Goal: Task Accomplishment & Management: Complete application form

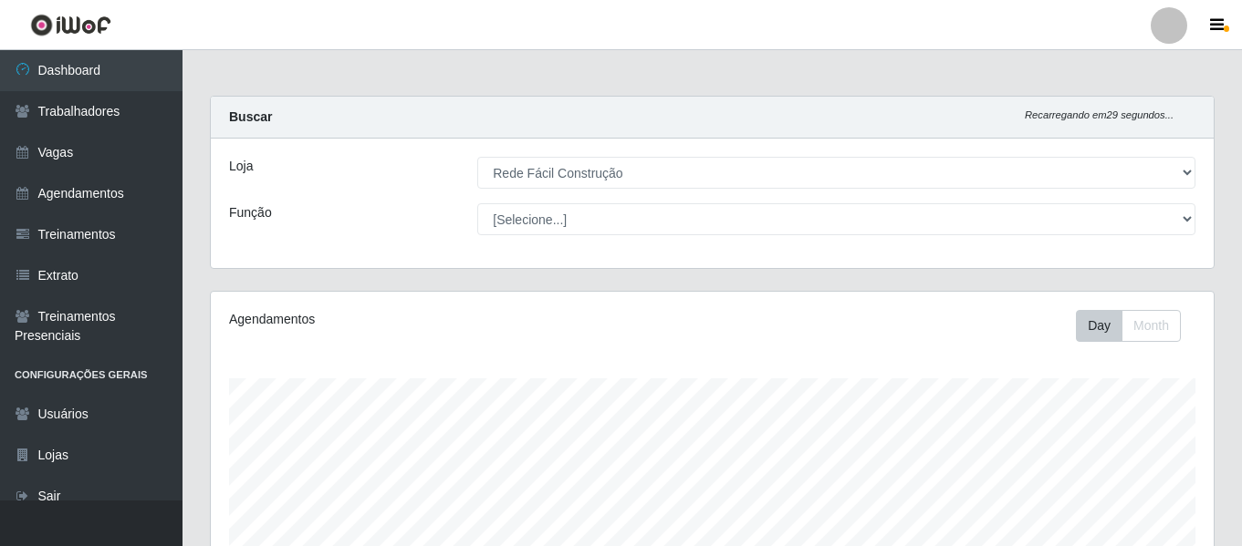
select select "318"
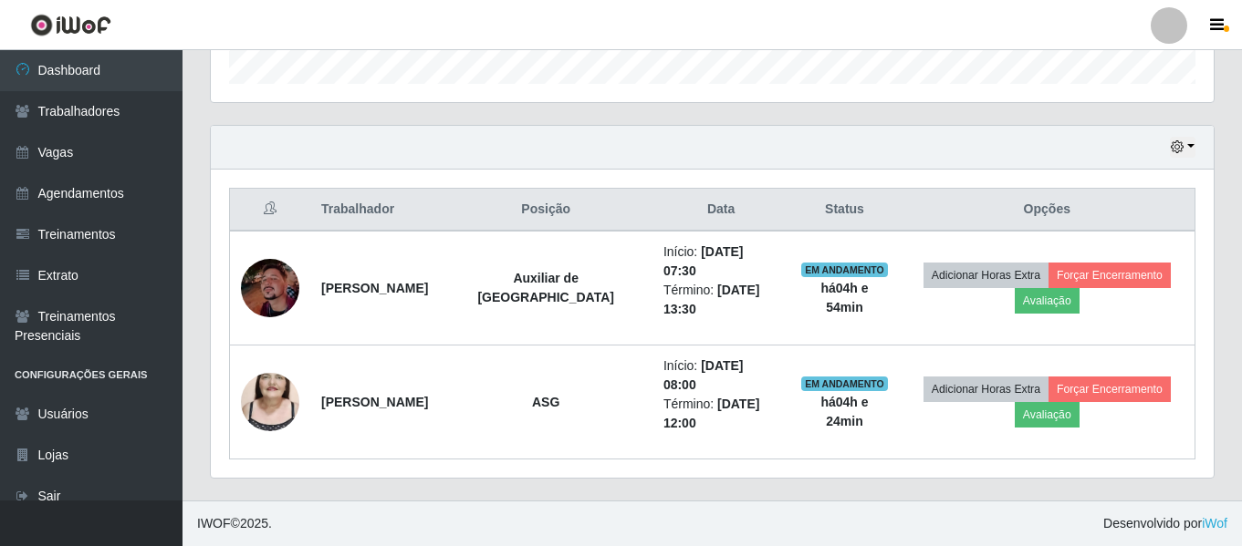
scroll to position [379, 1003]
click at [1156, 16] on div at bounding box center [1168, 25] width 36 height 36
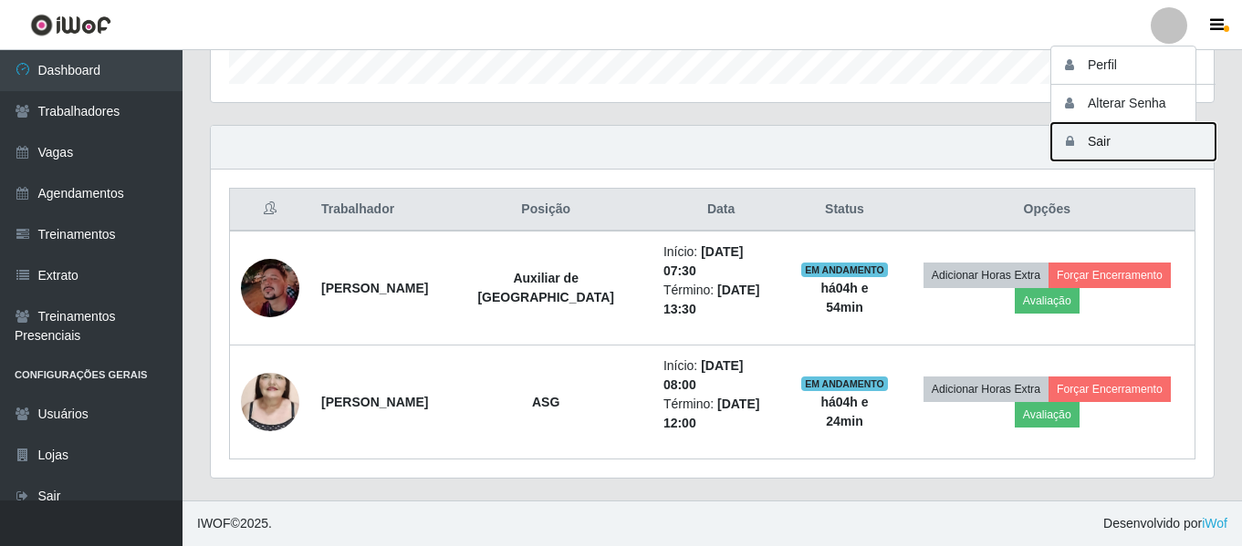
click at [1121, 140] on button "Sair" at bounding box center [1133, 141] width 164 height 37
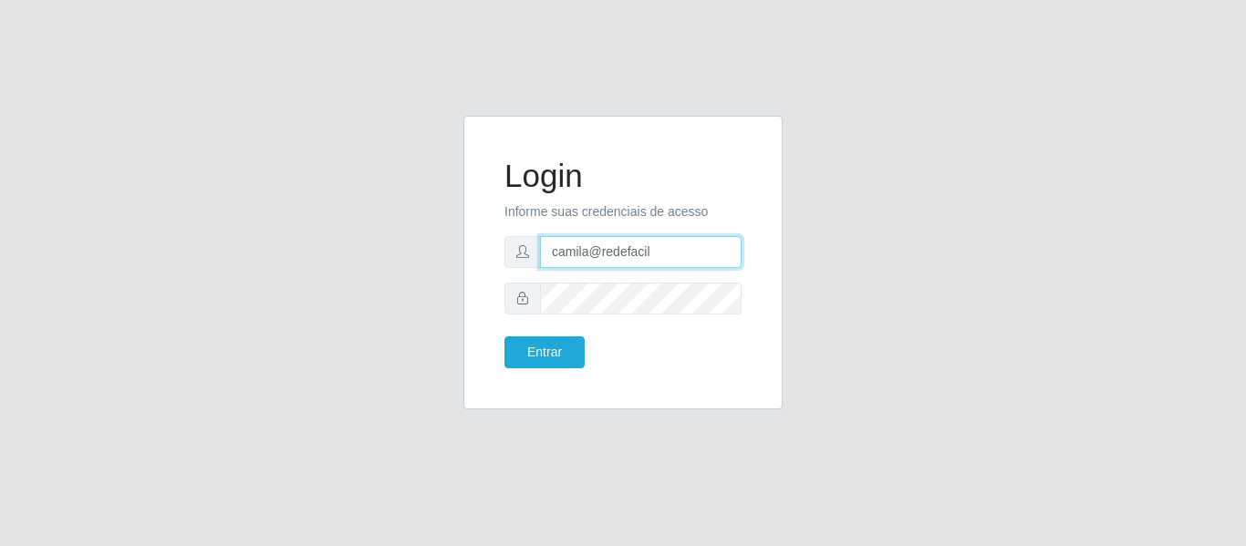
click at [659, 262] on input "camila@redefacil" at bounding box center [641, 252] width 202 height 32
type input "camila@edilicya"
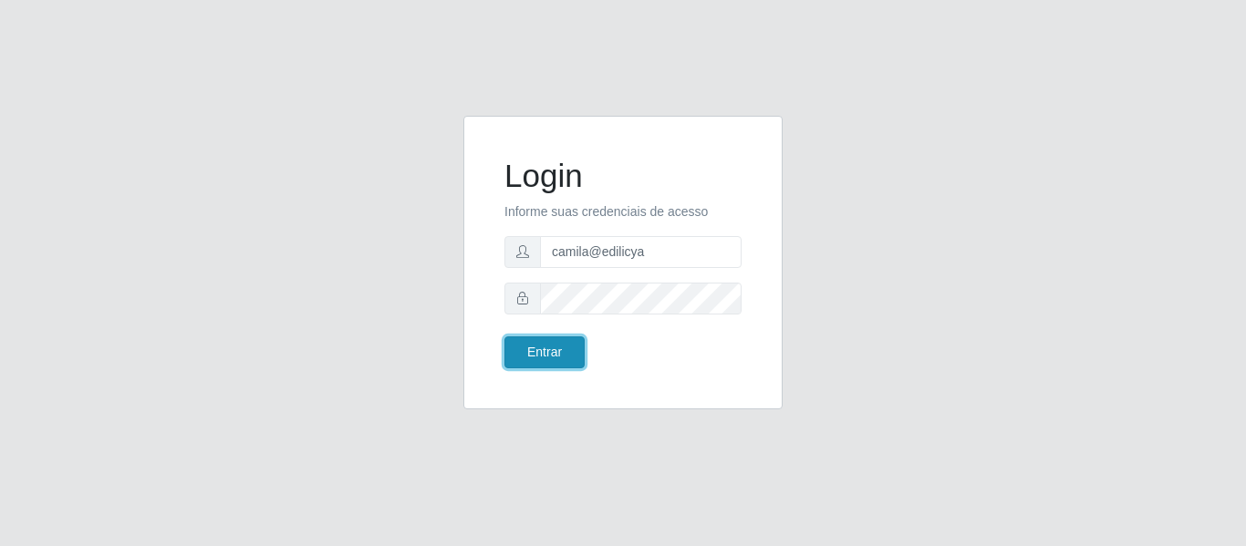
click at [549, 351] on button "Entrar" at bounding box center [545, 353] width 80 height 32
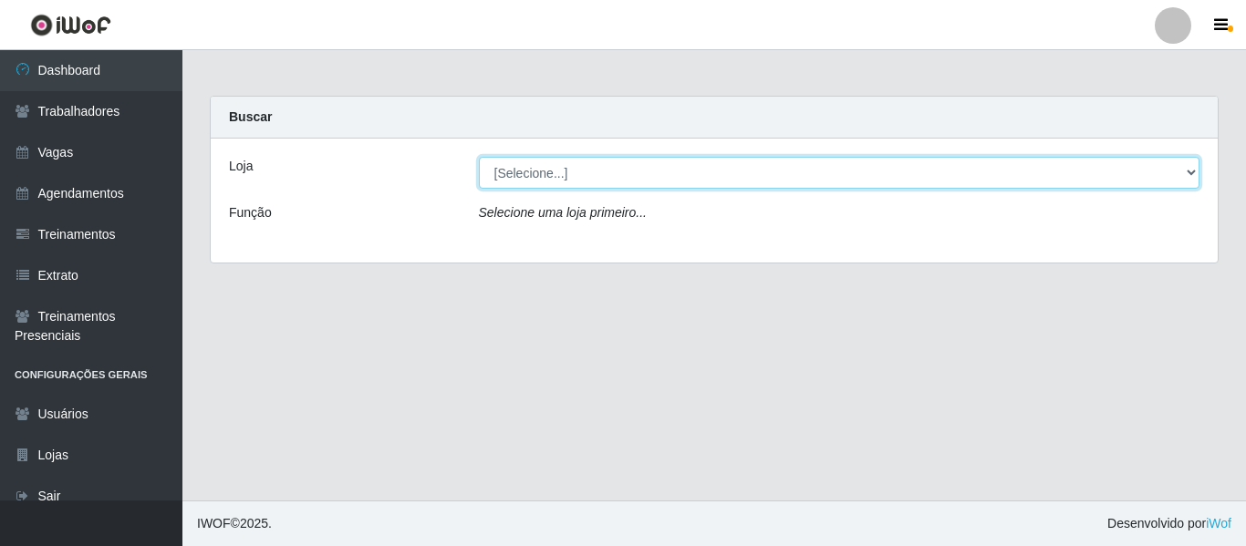
click at [785, 172] on select "[Selecione...] Edilicya Supermercado" at bounding box center [840, 173] width 722 height 32
select select "460"
click at [479, 157] on select "[Selecione...] Edilicya Supermercado" at bounding box center [840, 173] width 722 height 32
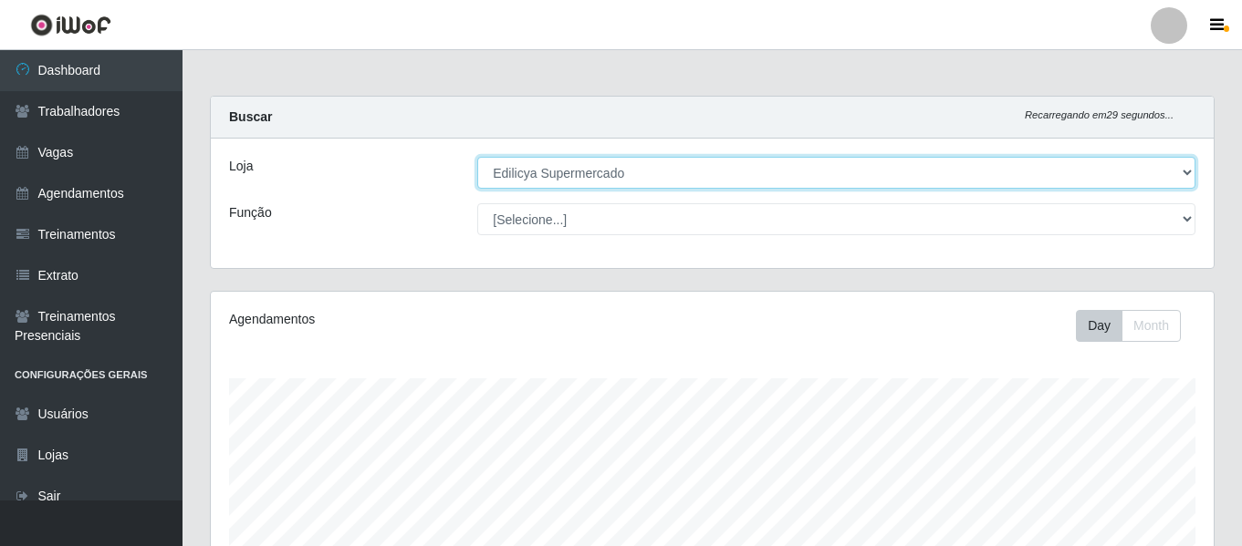
scroll to position [421, 0]
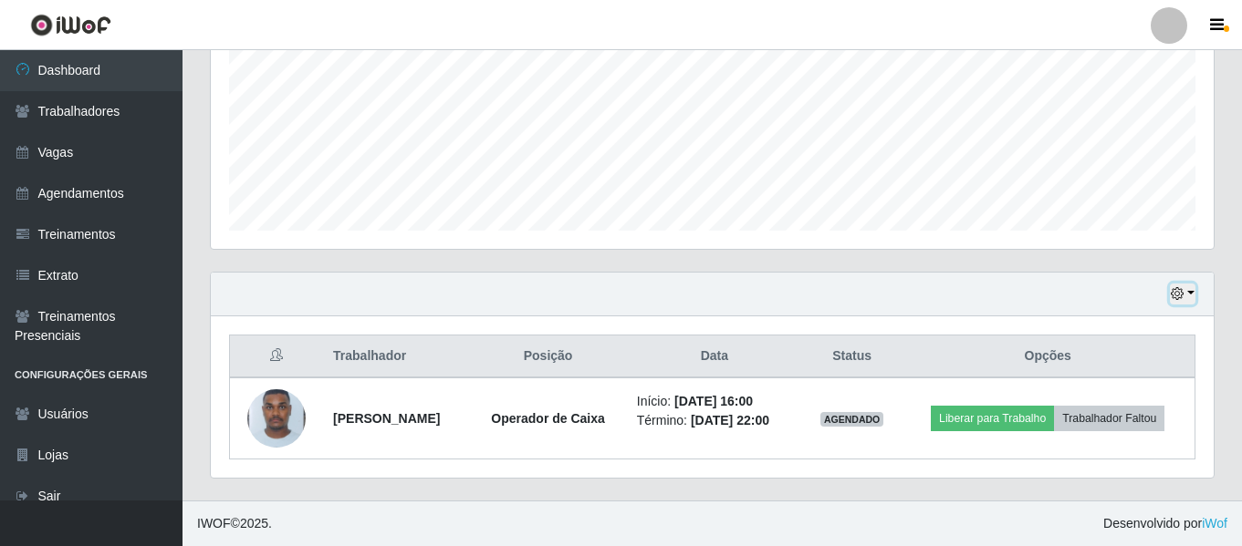
click at [1176, 298] on icon "button" at bounding box center [1176, 293] width 13 height 13
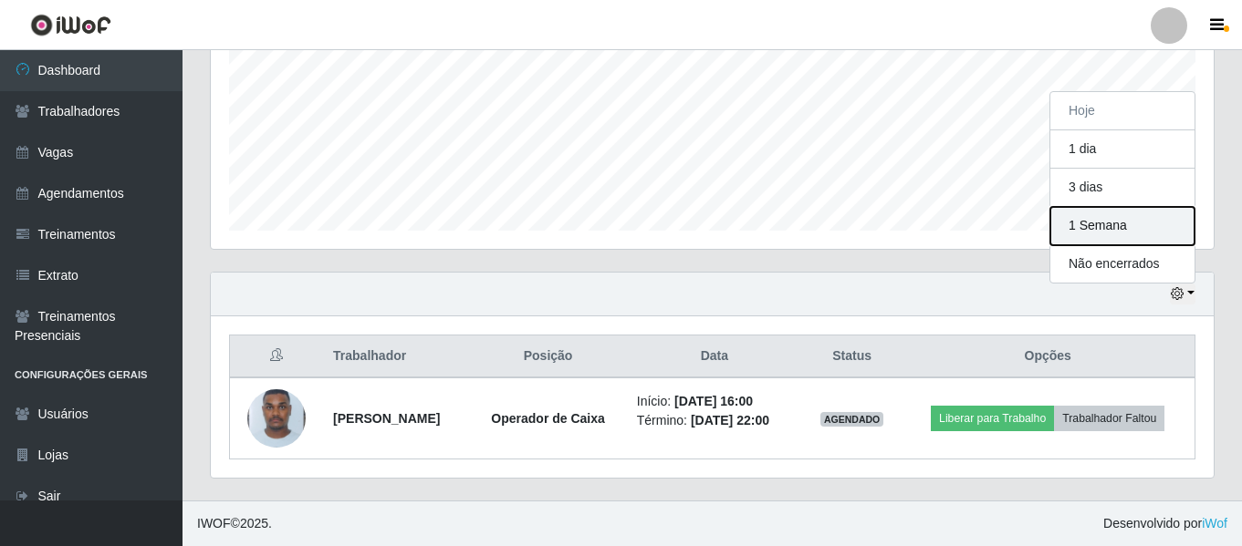
click at [1103, 218] on button "1 Semana" at bounding box center [1122, 226] width 144 height 38
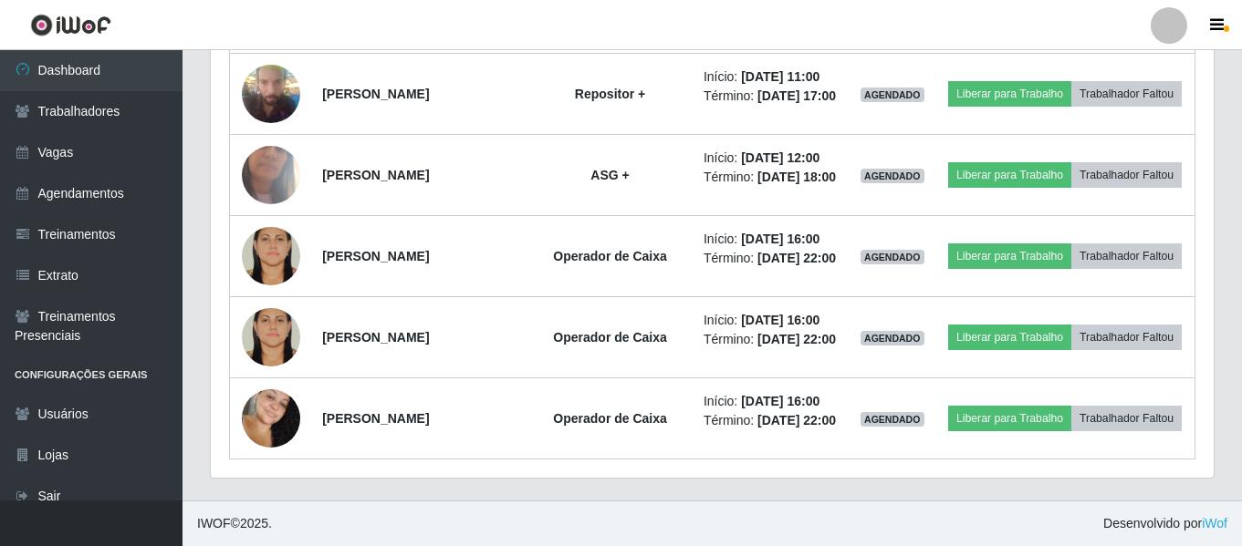
scroll to position [568, 0]
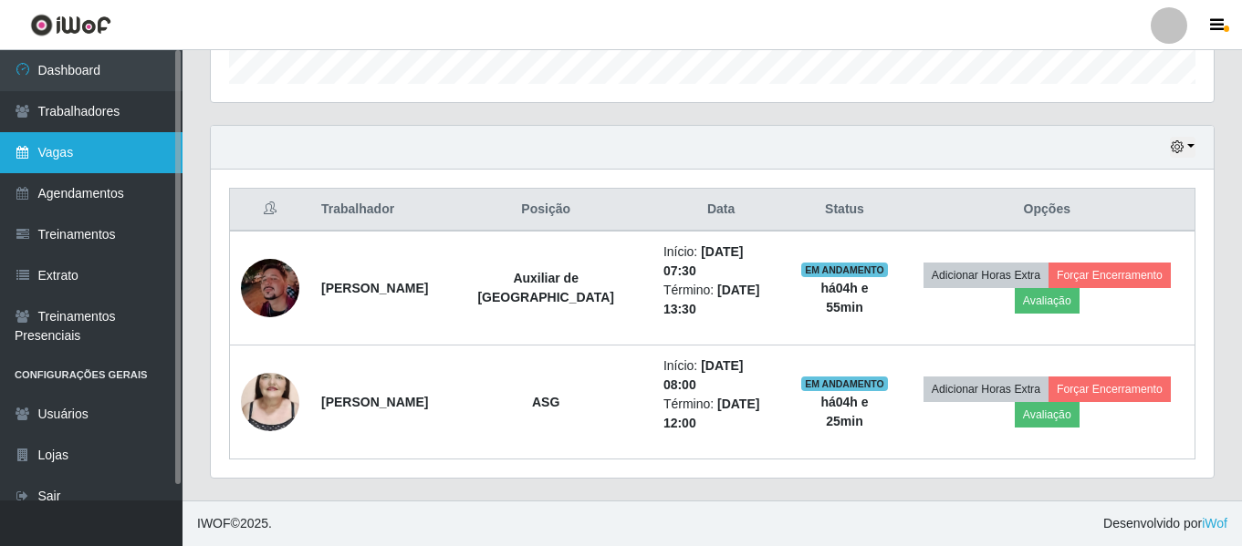
click at [56, 156] on link "Vagas" at bounding box center [91, 152] width 182 height 41
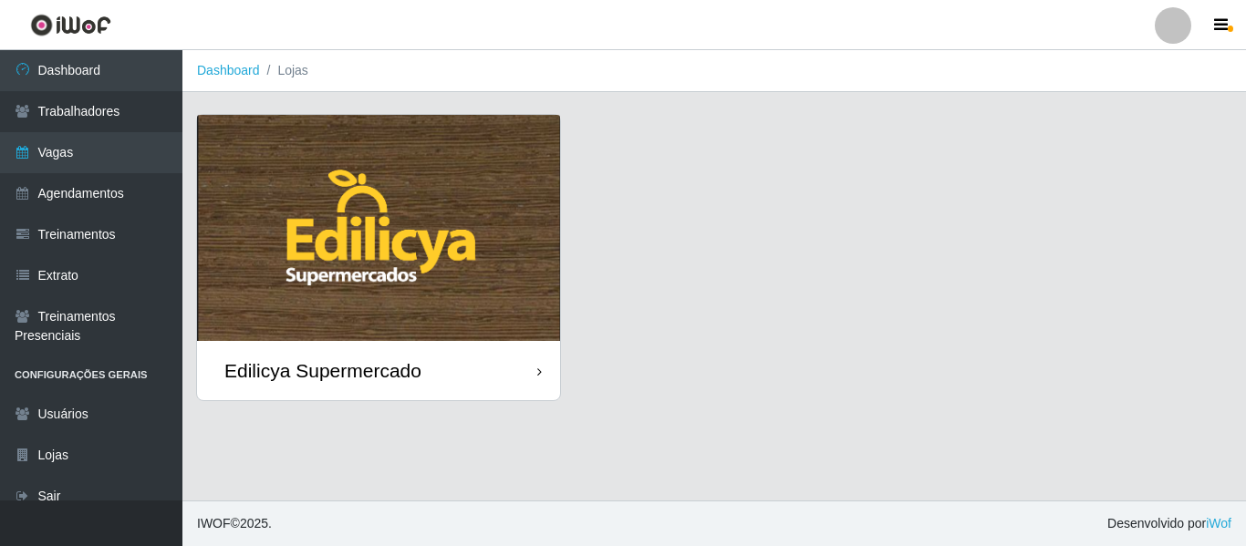
click at [307, 155] on img at bounding box center [378, 228] width 363 height 226
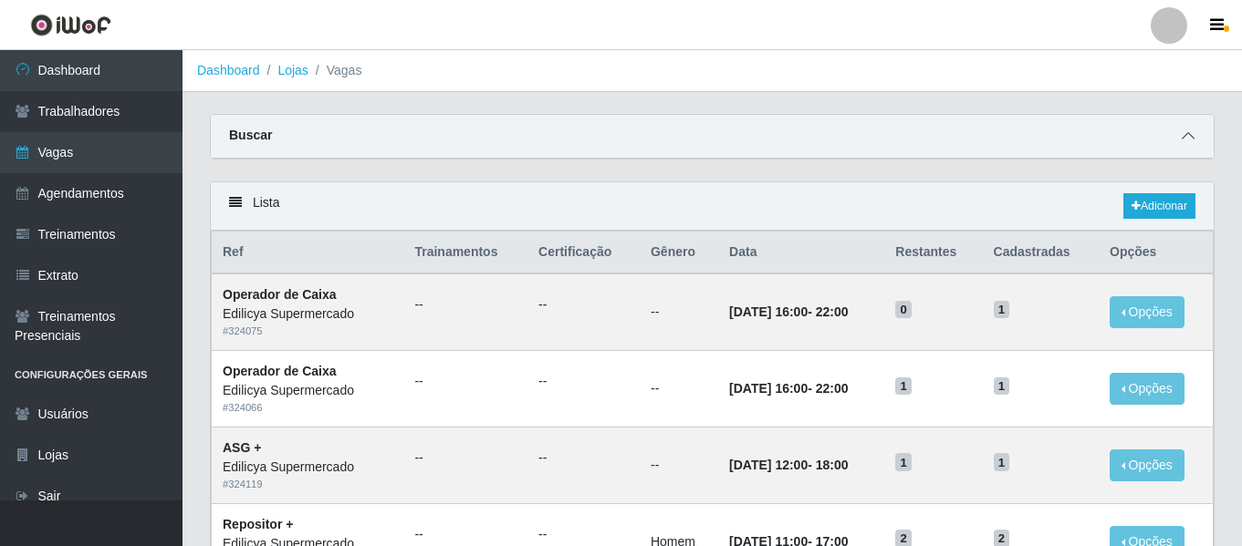
click at [1187, 147] on span at bounding box center [1188, 136] width 22 height 21
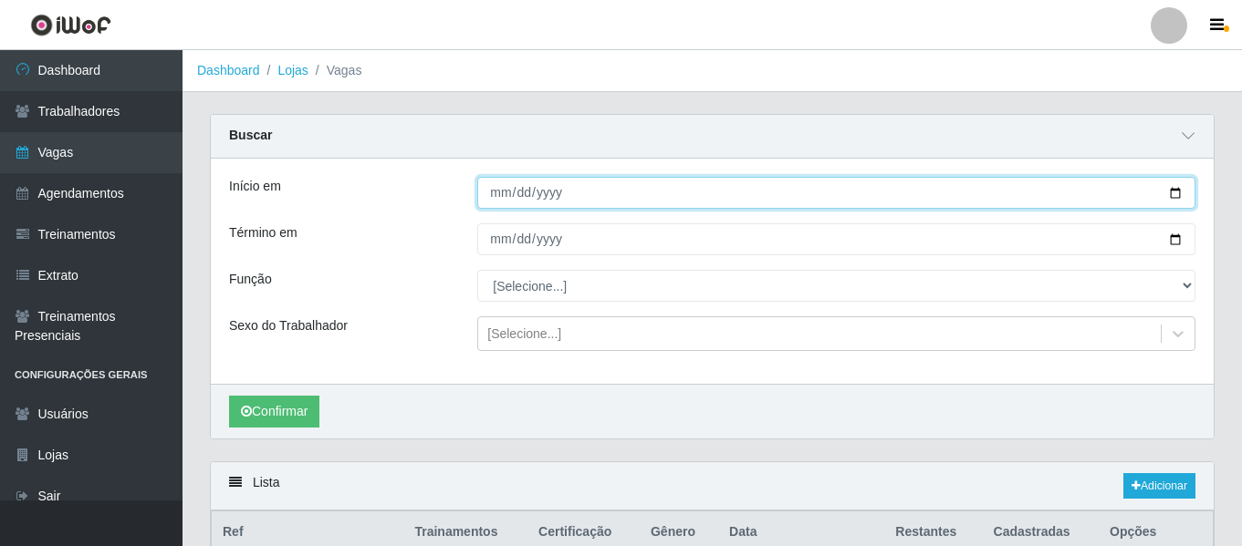
click at [499, 203] on input "Início em" at bounding box center [836, 193] width 718 height 32
type input "2025-09-07"
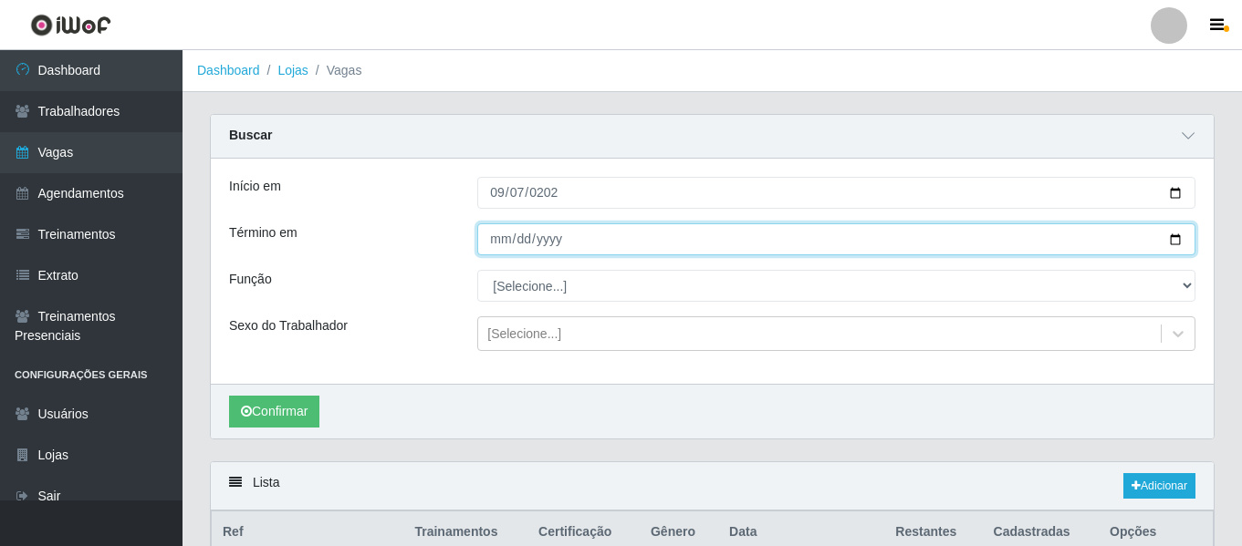
click at [494, 232] on input "Término em" at bounding box center [836, 240] width 718 height 32
type input "2025-09-07"
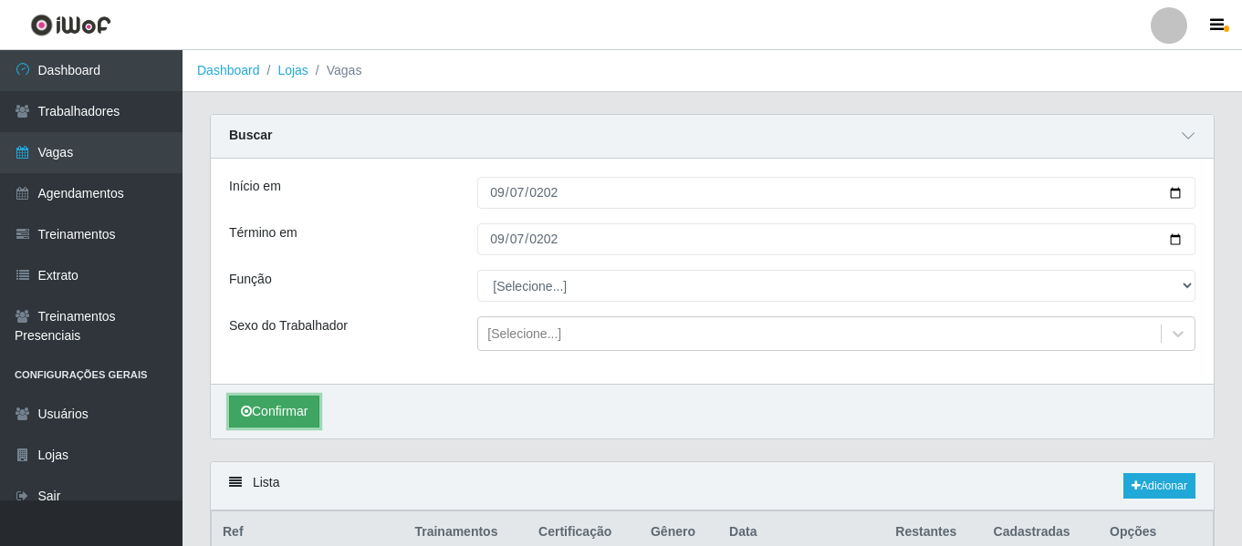
click at [297, 405] on button "Confirmar" at bounding box center [274, 412] width 90 height 32
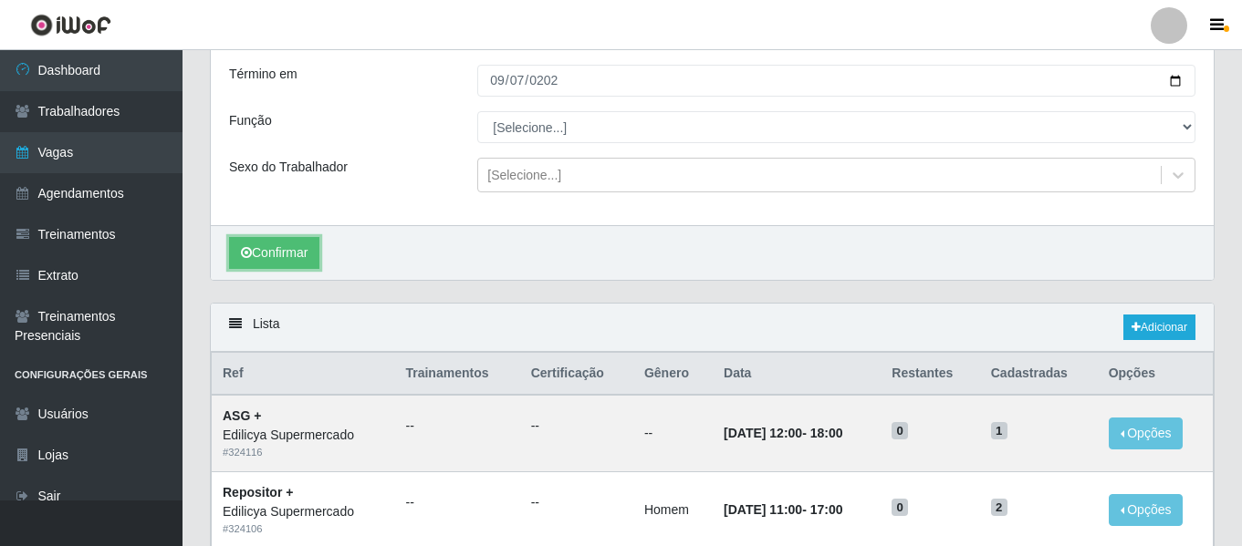
scroll to position [111, 0]
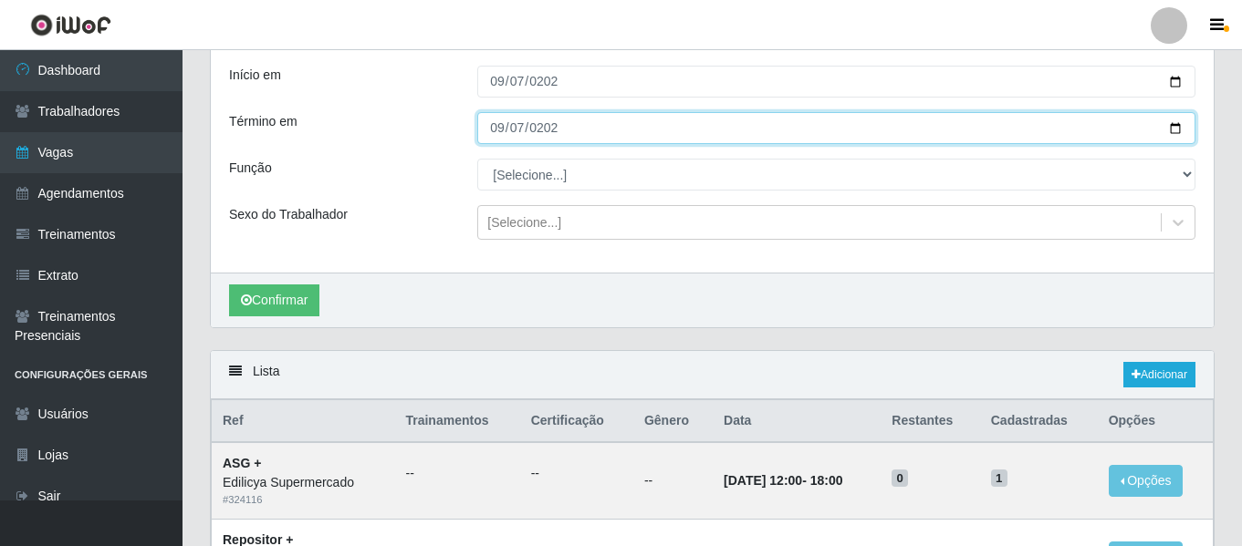
click at [500, 130] on input "2025-09-07" at bounding box center [836, 128] width 718 height 32
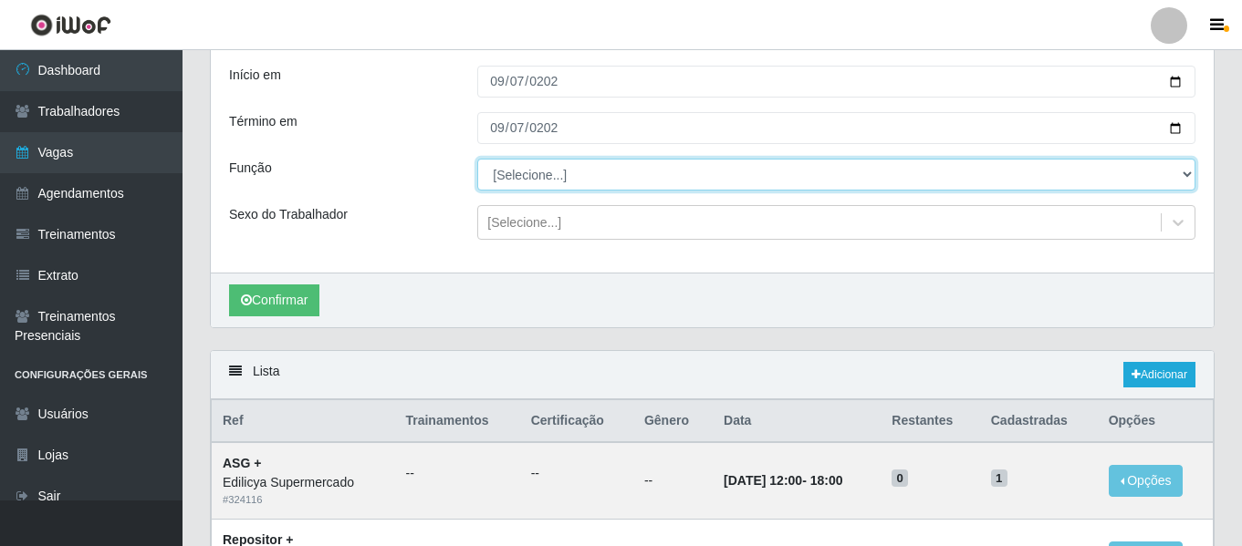
click at [526, 176] on select "[Selecione...] ASG ASG + ASG ++ Auxiliar de Estacionamento Auxiliar de Estacion…" at bounding box center [836, 175] width 718 height 32
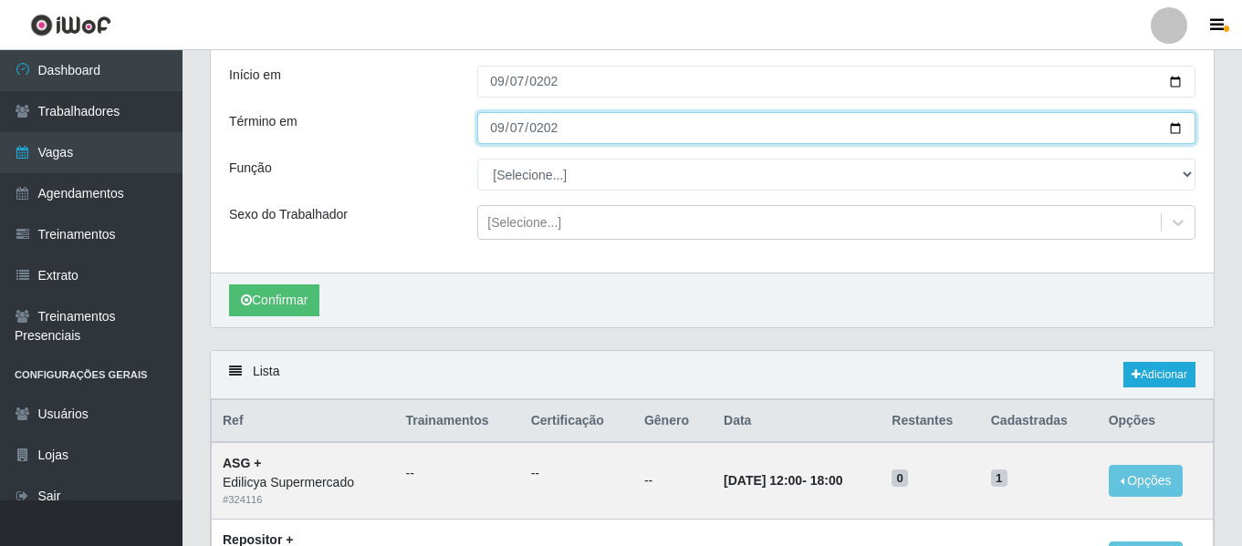
click at [503, 131] on input "2025-09-07" at bounding box center [836, 128] width 718 height 32
type input "2025-09-06"
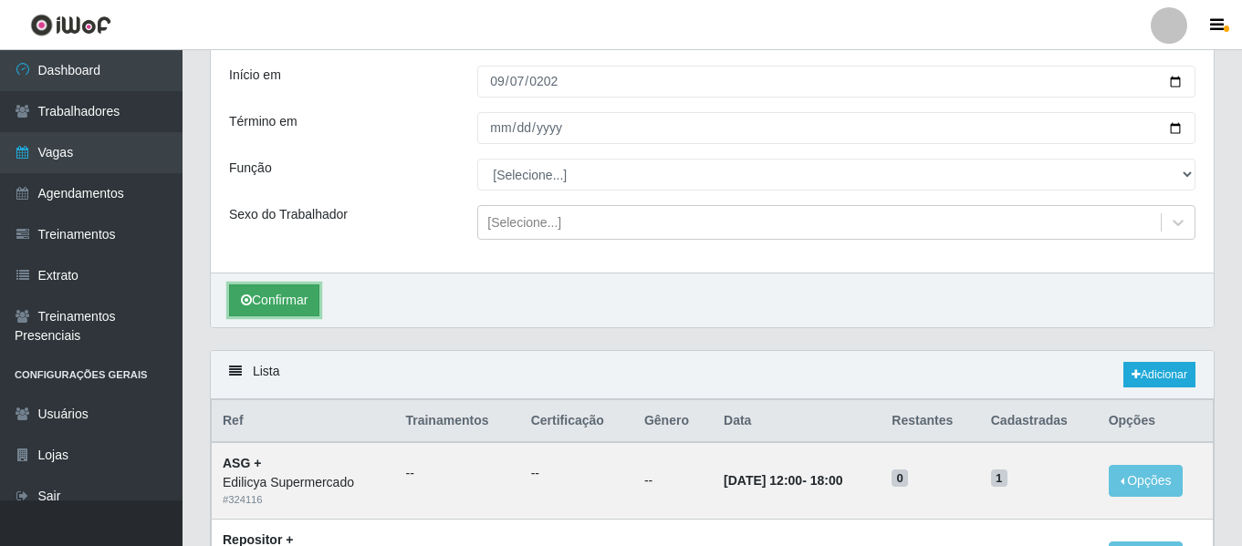
click at [300, 301] on button "Confirmar" at bounding box center [274, 301] width 90 height 32
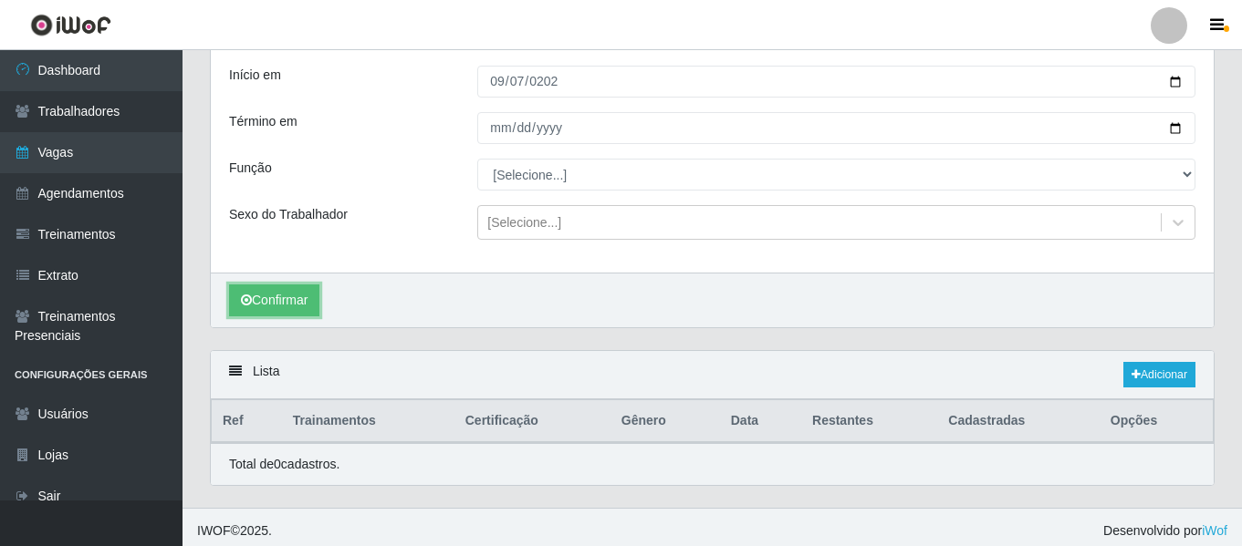
scroll to position [120, 0]
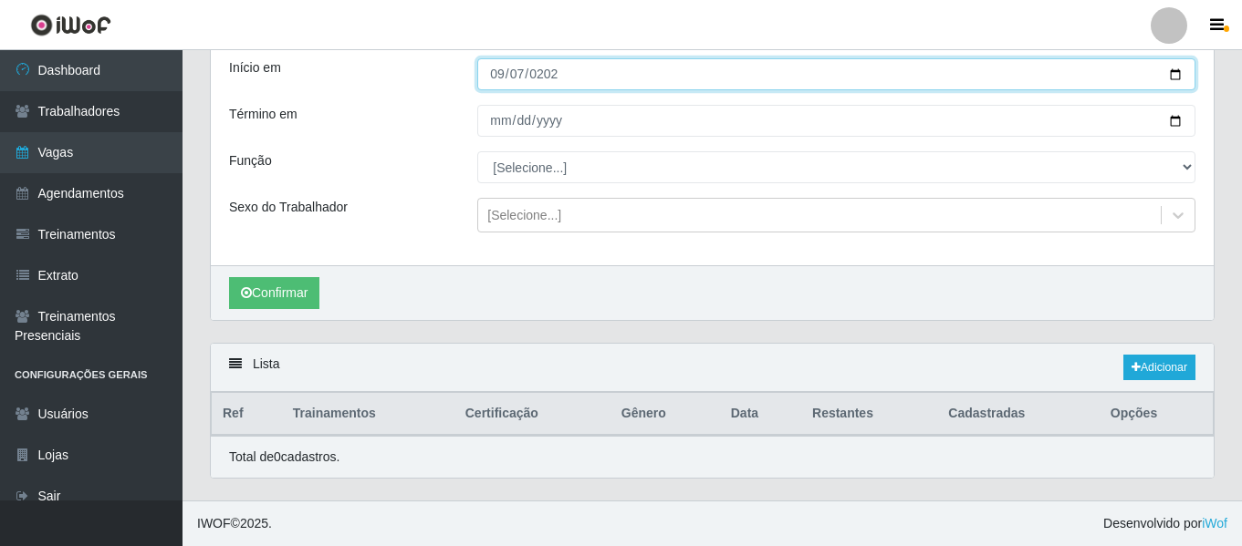
click at [494, 70] on input "2025-09-07" at bounding box center [836, 74] width 718 height 32
type input "[DATE]"
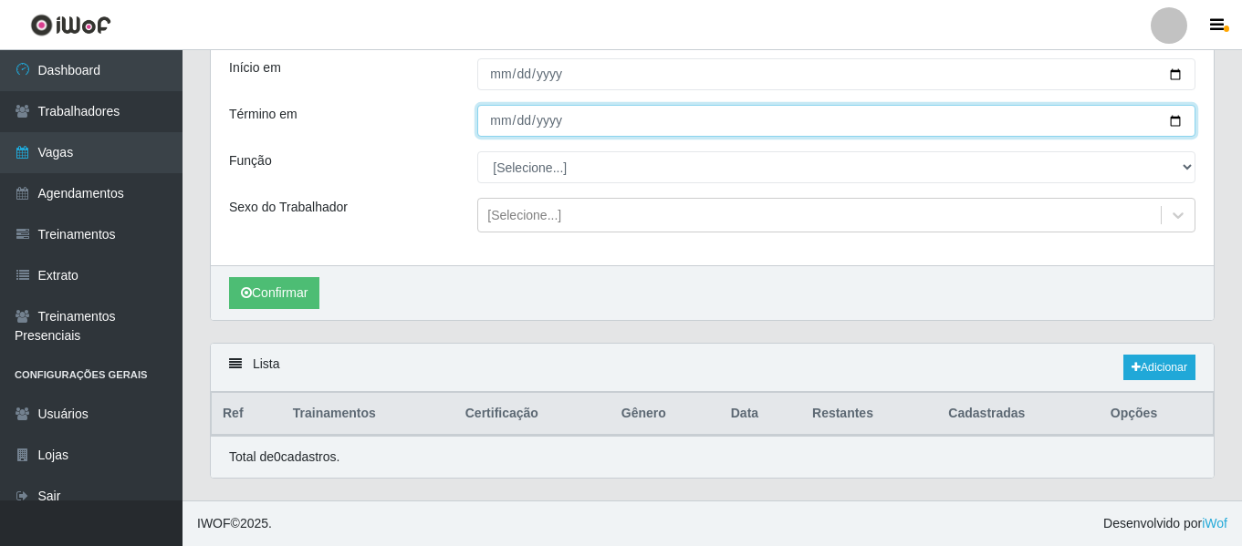
click at [493, 131] on input "2025-09-06" at bounding box center [836, 121] width 718 height 32
type input "2025-09-03"
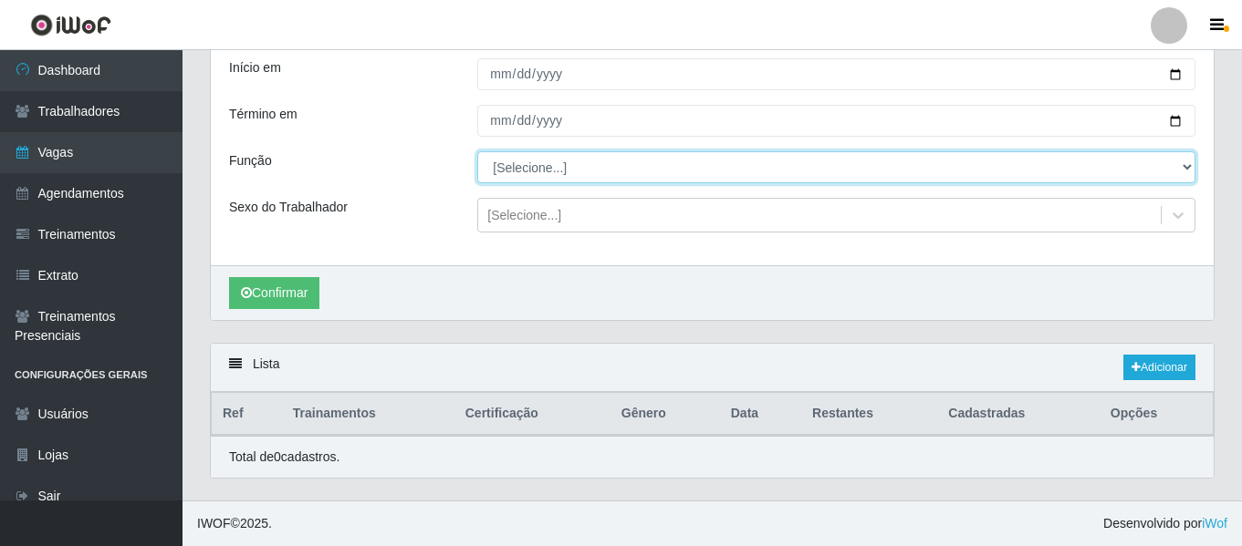
click at [520, 170] on select "[Selecione...] ASG ASG + ASG ++ Auxiliar de Estacionamento Auxiliar de Estacion…" at bounding box center [836, 167] width 718 height 32
select select "72"
click at [477, 151] on select "[Selecione...] ASG ASG + ASG ++ Auxiliar de Estacionamento Auxiliar de Estacion…" at bounding box center [836, 167] width 718 height 32
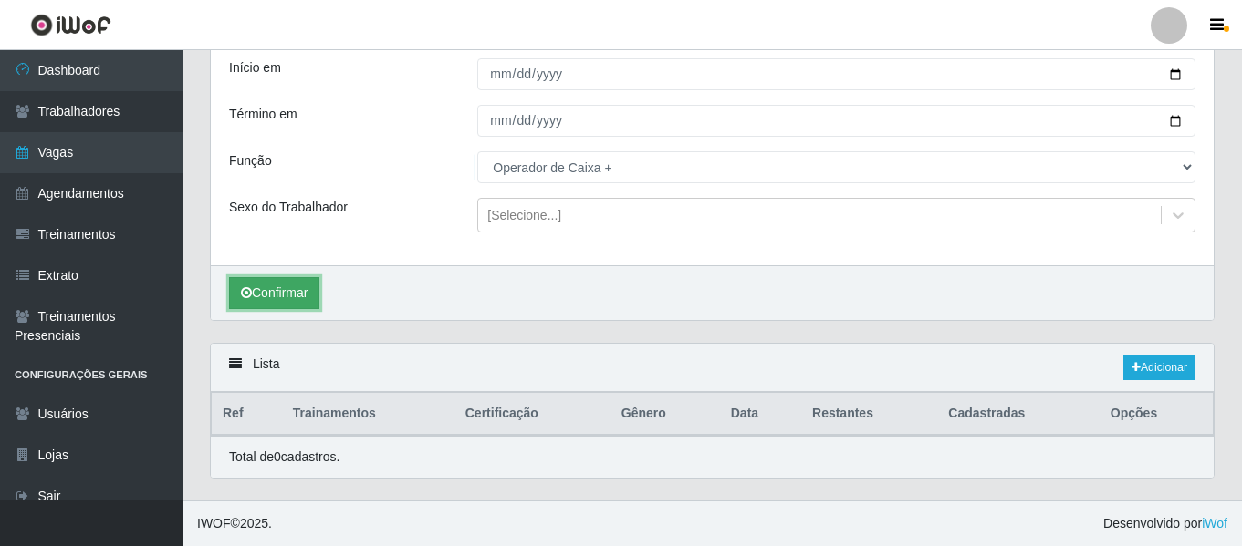
click at [319, 285] on button "Confirmar" at bounding box center [274, 293] width 90 height 32
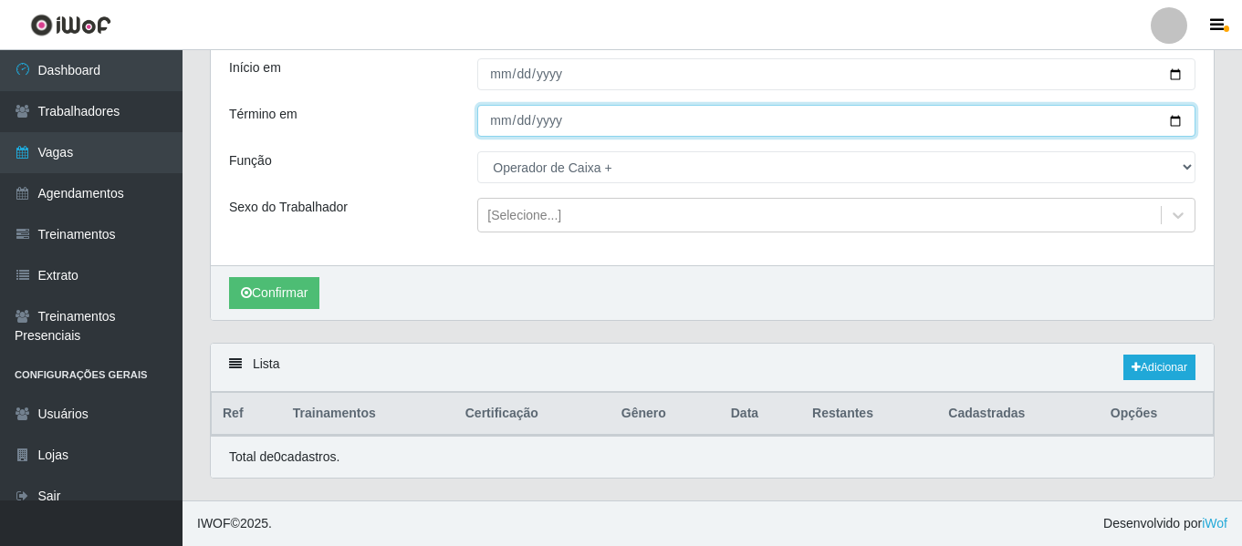
type input "[DATE]"
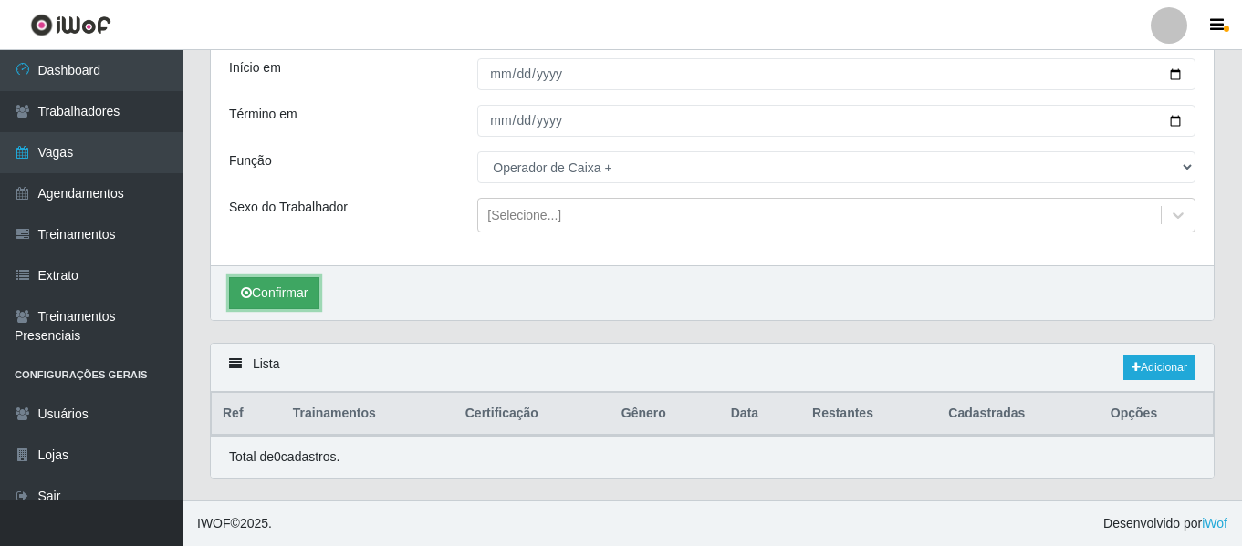
click at [295, 300] on button "Confirmar" at bounding box center [274, 293] width 90 height 32
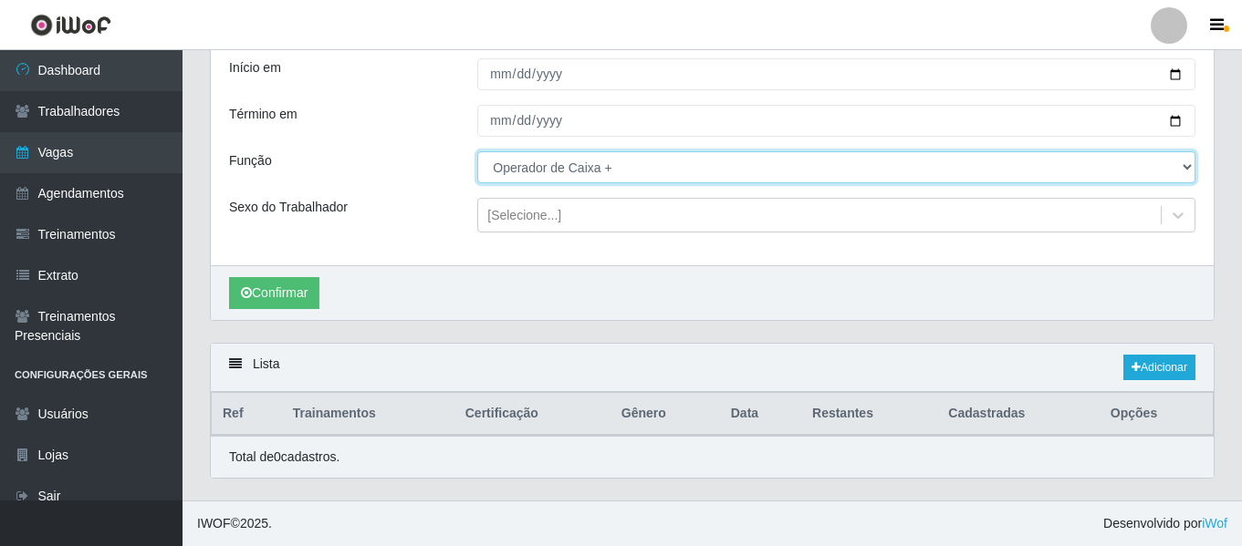
click at [548, 158] on select "[Selecione...] ASG ASG + ASG ++ Auxiliar de Estacionamento Auxiliar de Estacion…" at bounding box center [836, 167] width 718 height 32
select select "22"
click at [477, 151] on select "[Selecione...] ASG ASG + ASG ++ Auxiliar de Estacionamento Auxiliar de Estacion…" at bounding box center [836, 167] width 718 height 32
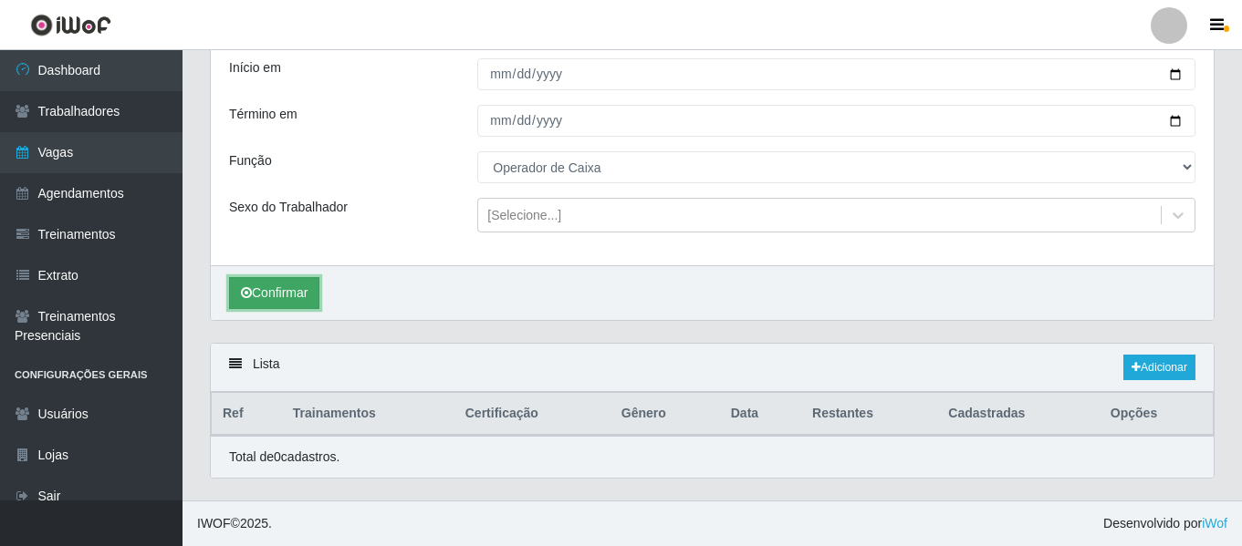
click at [290, 299] on button "Confirmar" at bounding box center [274, 293] width 90 height 32
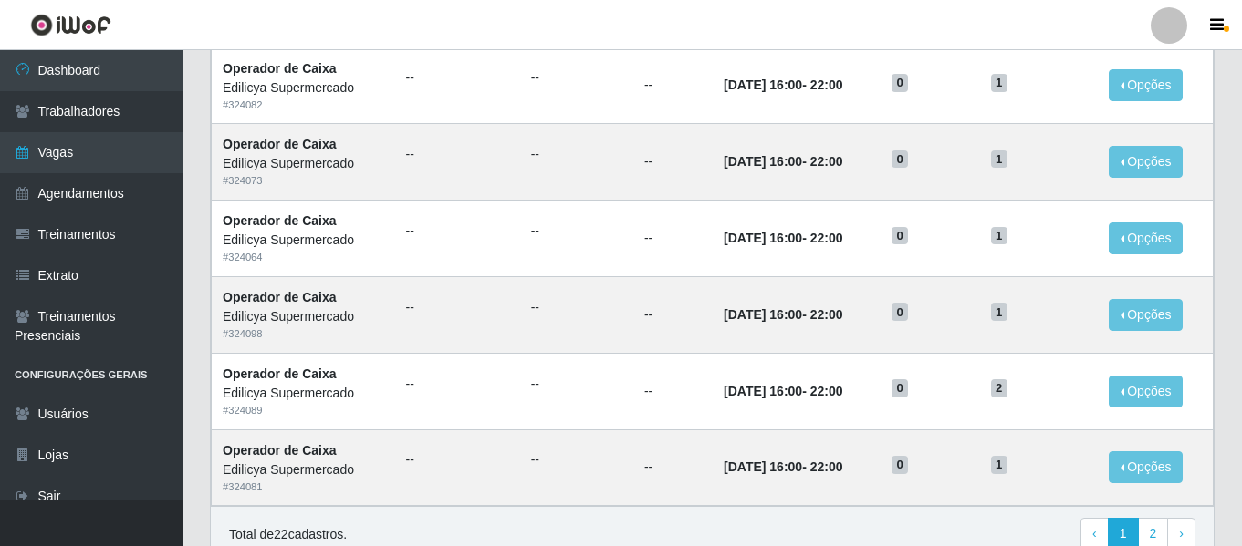
scroll to position [1280, 0]
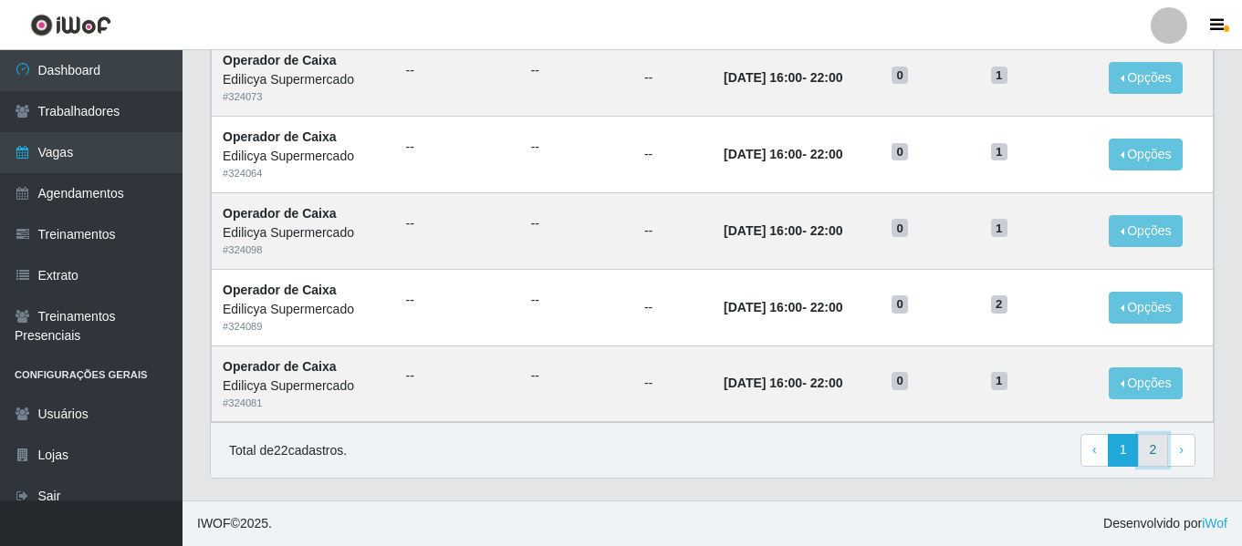
click at [1160, 454] on link "2" at bounding box center [1153, 450] width 31 height 33
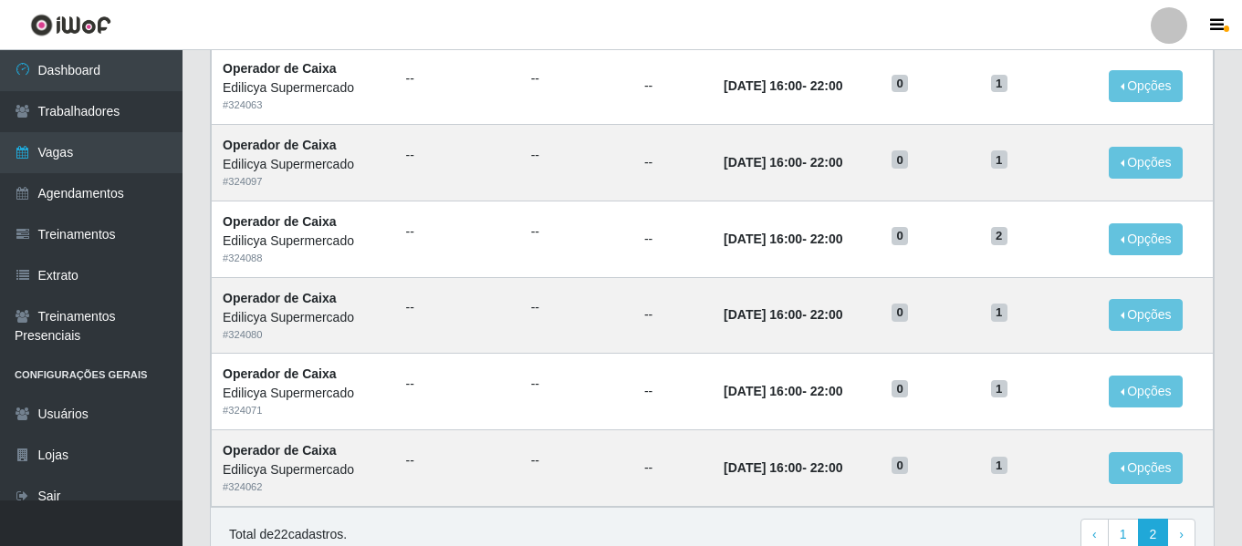
scroll to position [388, 0]
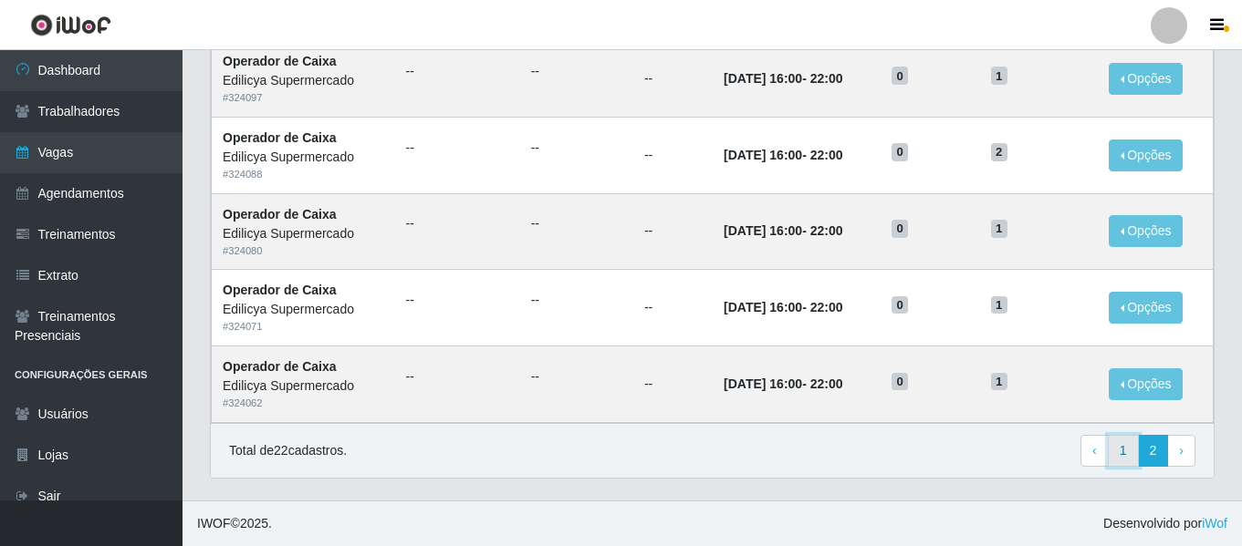
click at [1121, 463] on link "1" at bounding box center [1123, 451] width 31 height 33
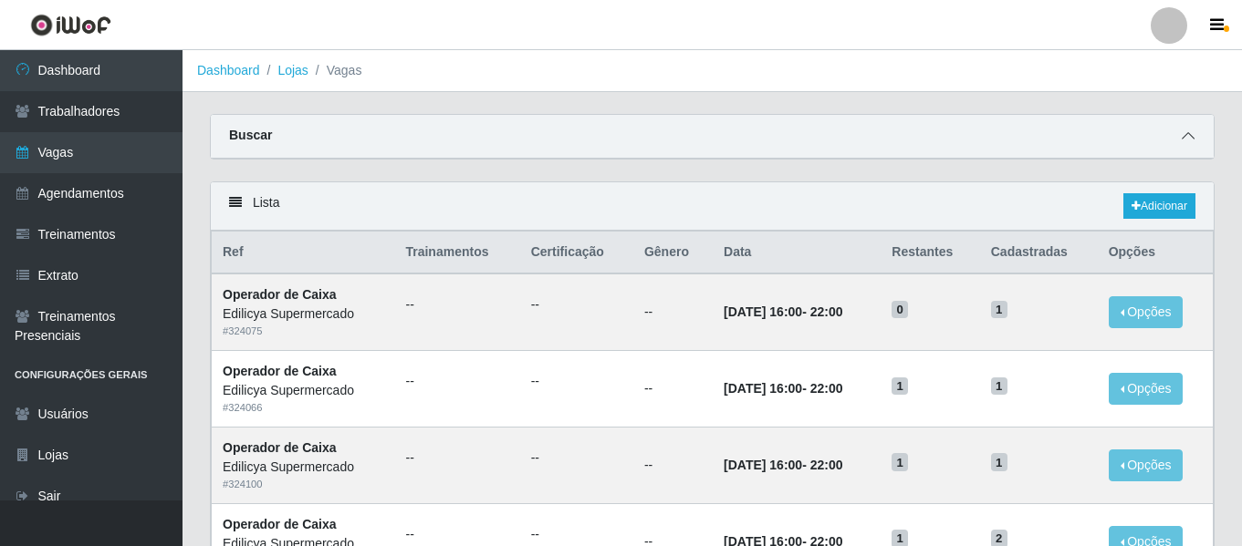
click at [1191, 140] on icon at bounding box center [1187, 136] width 13 height 13
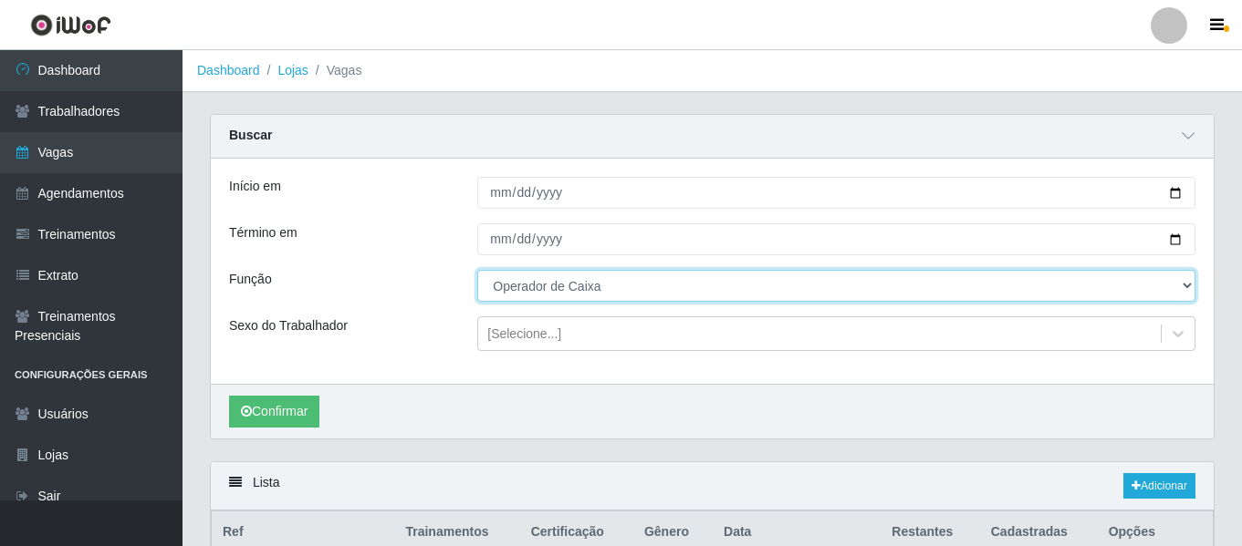
click at [599, 291] on select "[Selecione...] ASG ASG + ASG ++ Auxiliar de Estacionamento Auxiliar de Estacion…" at bounding box center [836, 286] width 718 height 32
select select "72"
click at [477, 271] on select "[Selecione...] ASG ASG + ASG ++ Auxiliar de Estacionamento Auxiliar de Estacion…" at bounding box center [836, 286] width 718 height 32
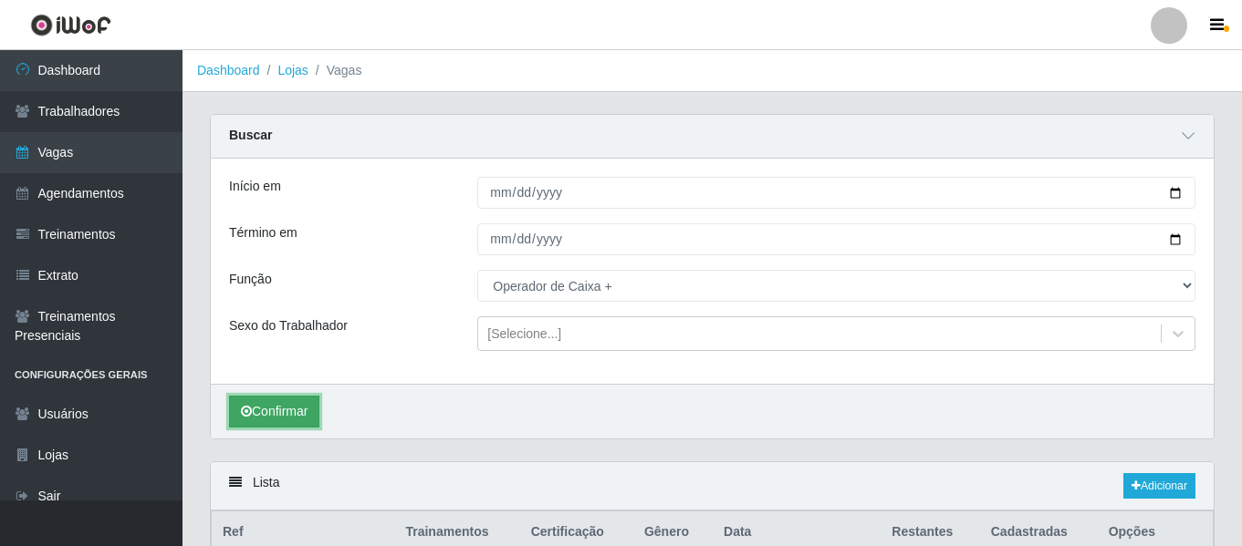
click at [297, 405] on button "Confirmar" at bounding box center [274, 412] width 90 height 32
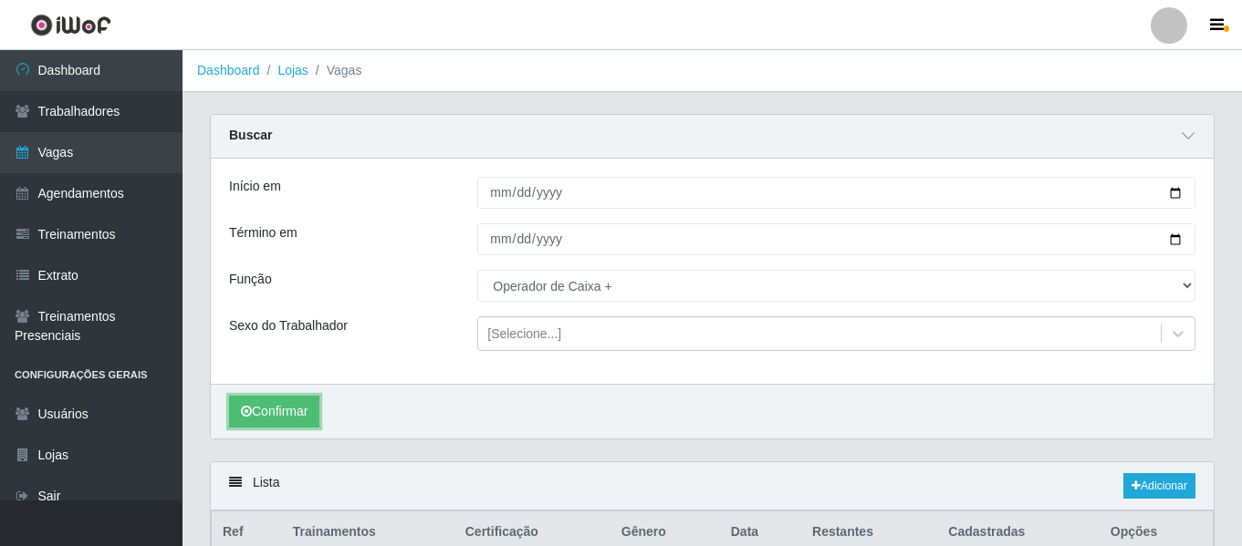
scroll to position [120, 0]
